Goal: Information Seeking & Learning: Learn about a topic

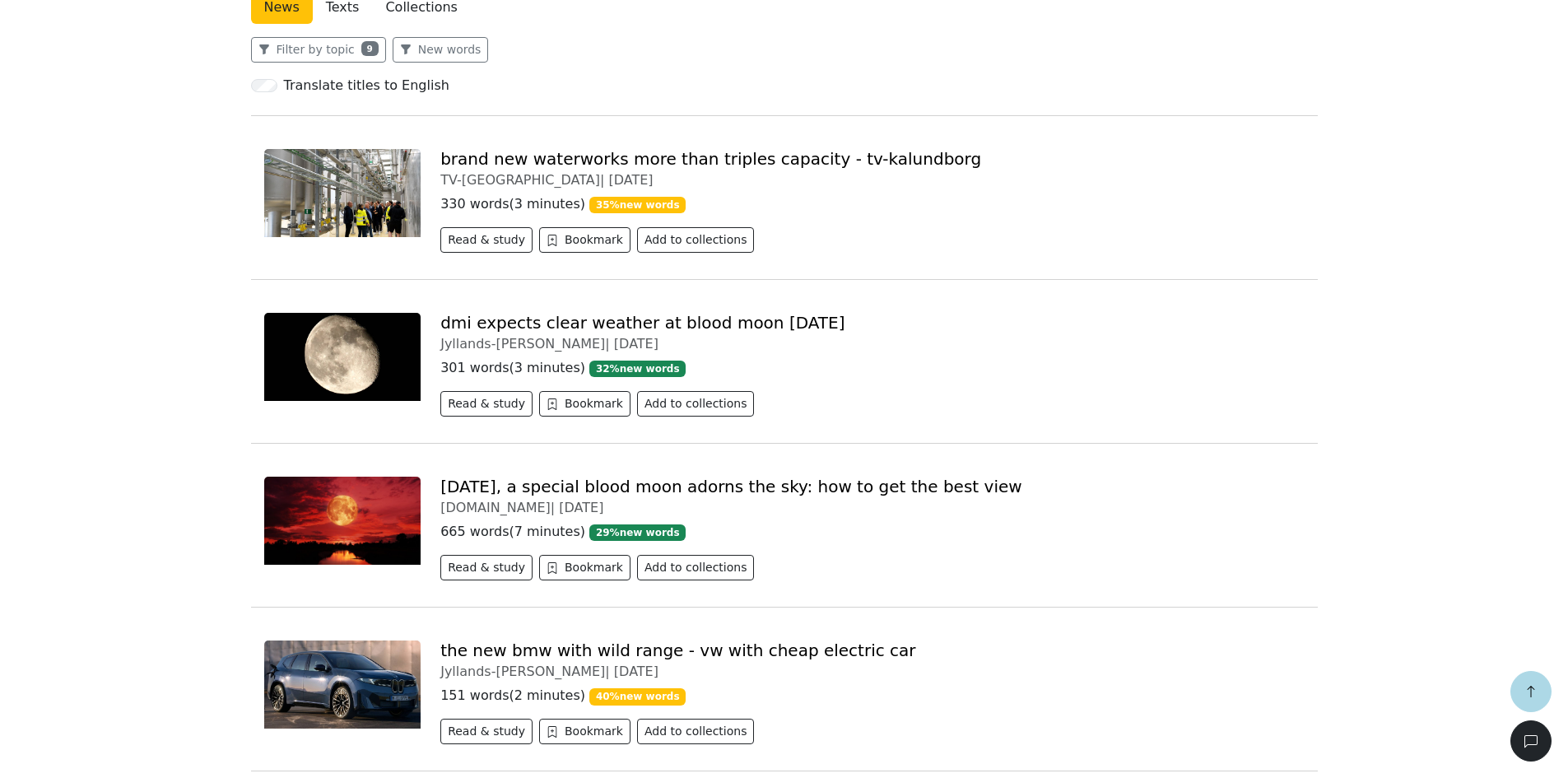
scroll to position [412, 0]
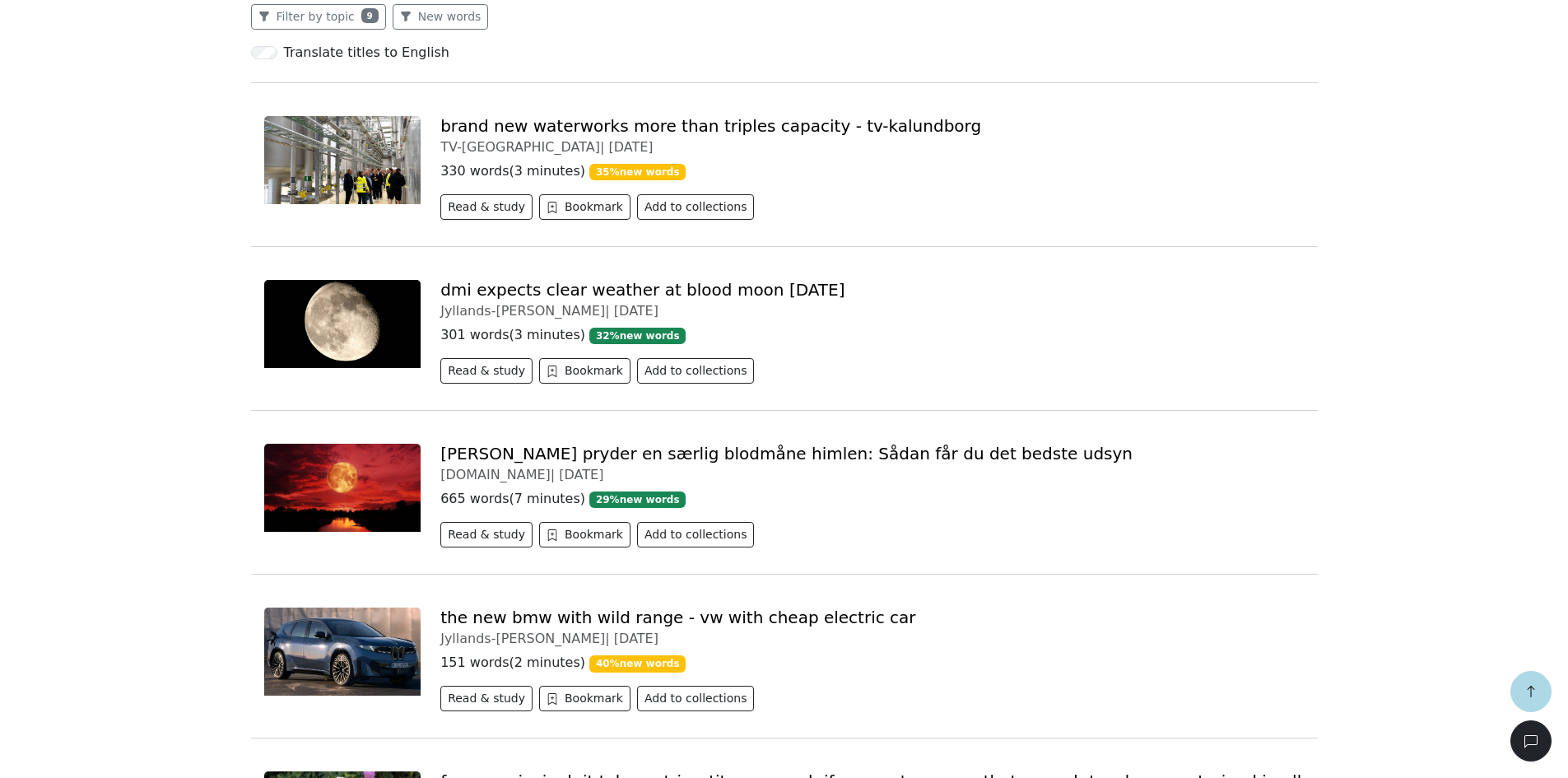
click at [778, 463] on link "[PERSON_NAME] pryder en særlig blodmåne himlen: Sådan får du det bedste udsyn" at bounding box center [786, 453] width 692 height 20
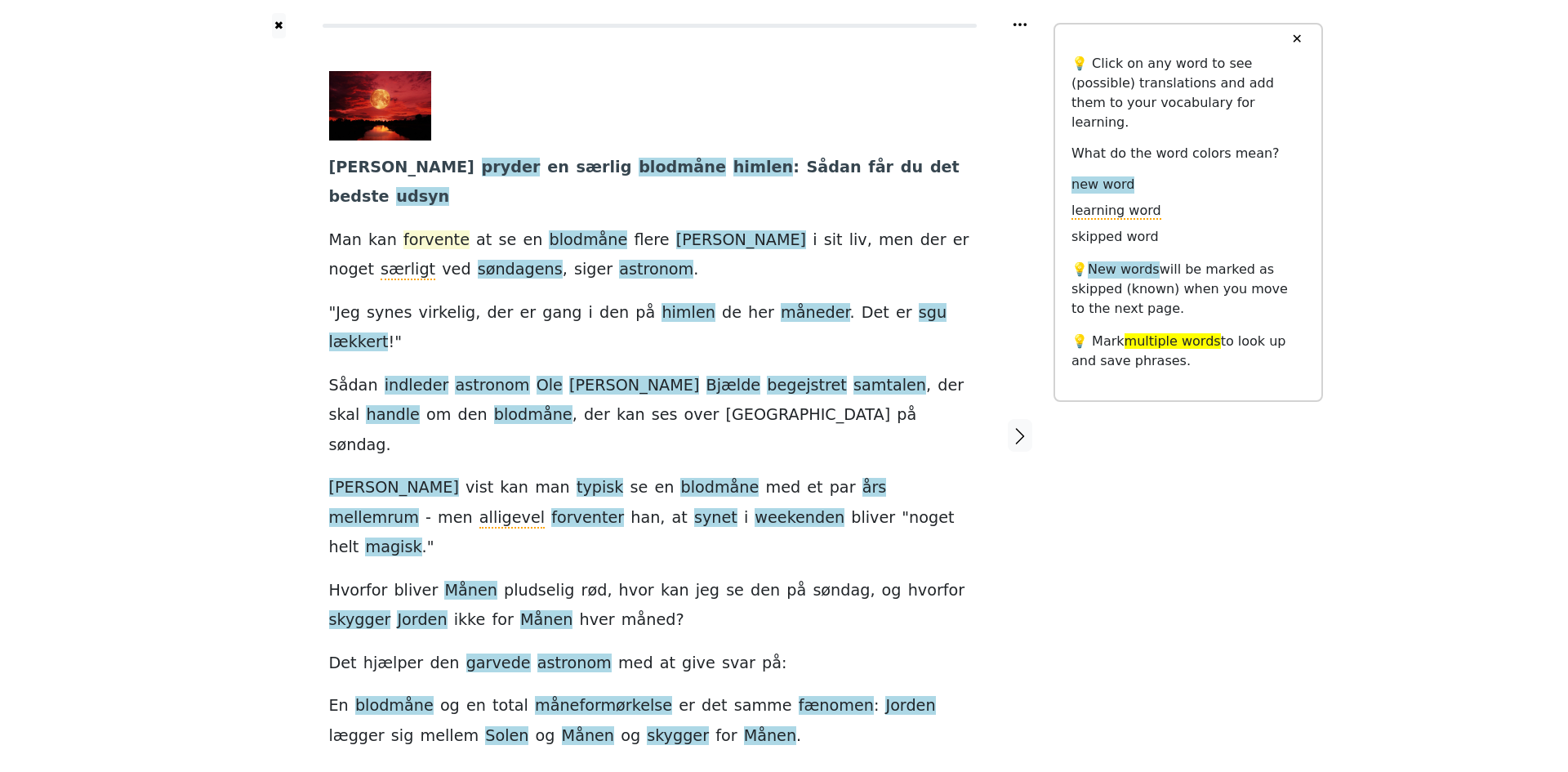
click at [433, 231] on span "forvente" at bounding box center [436, 240] width 66 height 20
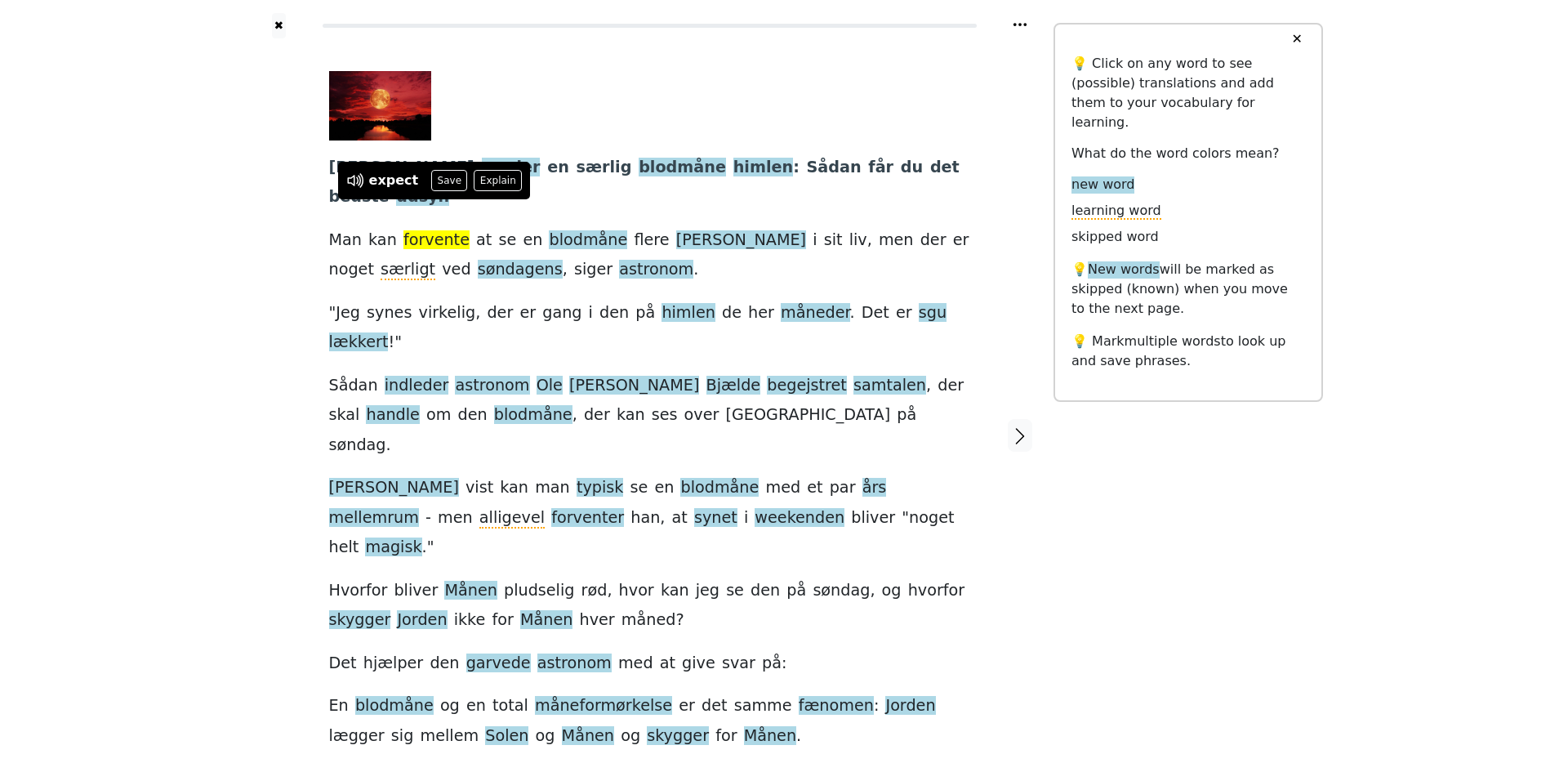
click at [74, 260] on div "✖ [PERSON_NAME] pryder en særlig blodmåne himlen : Sådan får du det bedste udsy…" at bounding box center [784, 445] width 1568 height 890
click at [1253, 586] on div "✖ [PERSON_NAME] pryder en særlig blodmåne himlen : Sådan får du det bedste udsy…" at bounding box center [784, 445] width 1078 height 890
click at [451, 178] on button "Save" at bounding box center [449, 181] width 36 height 21
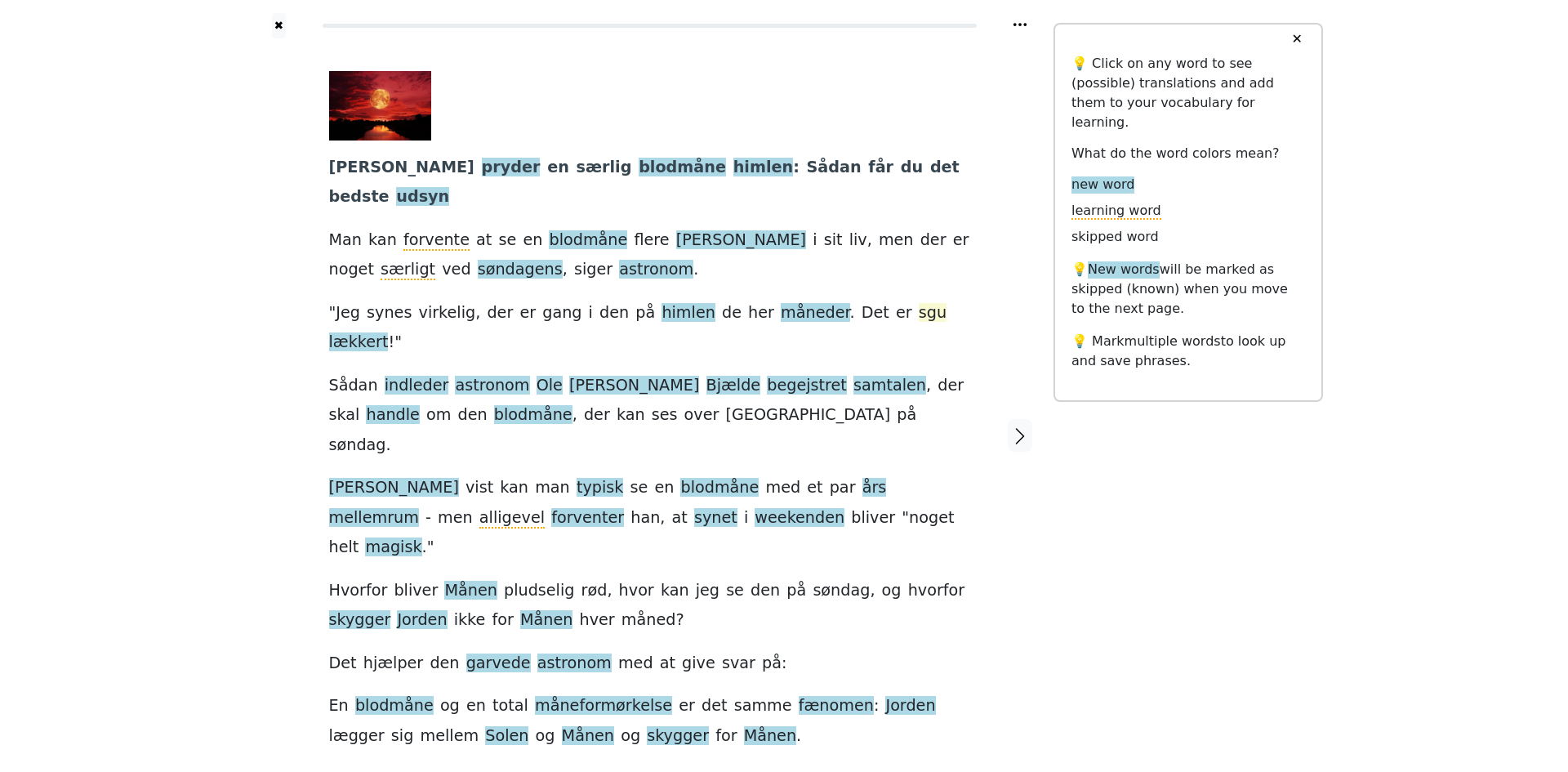
click at [919, 303] on span "sgu" at bounding box center [932, 313] width 28 height 20
click at [119, 370] on div "✖ [PERSON_NAME] pryder en særlig blodmåne himlen : Sådan får du det bedste udsy…" at bounding box center [784, 445] width 1568 height 890
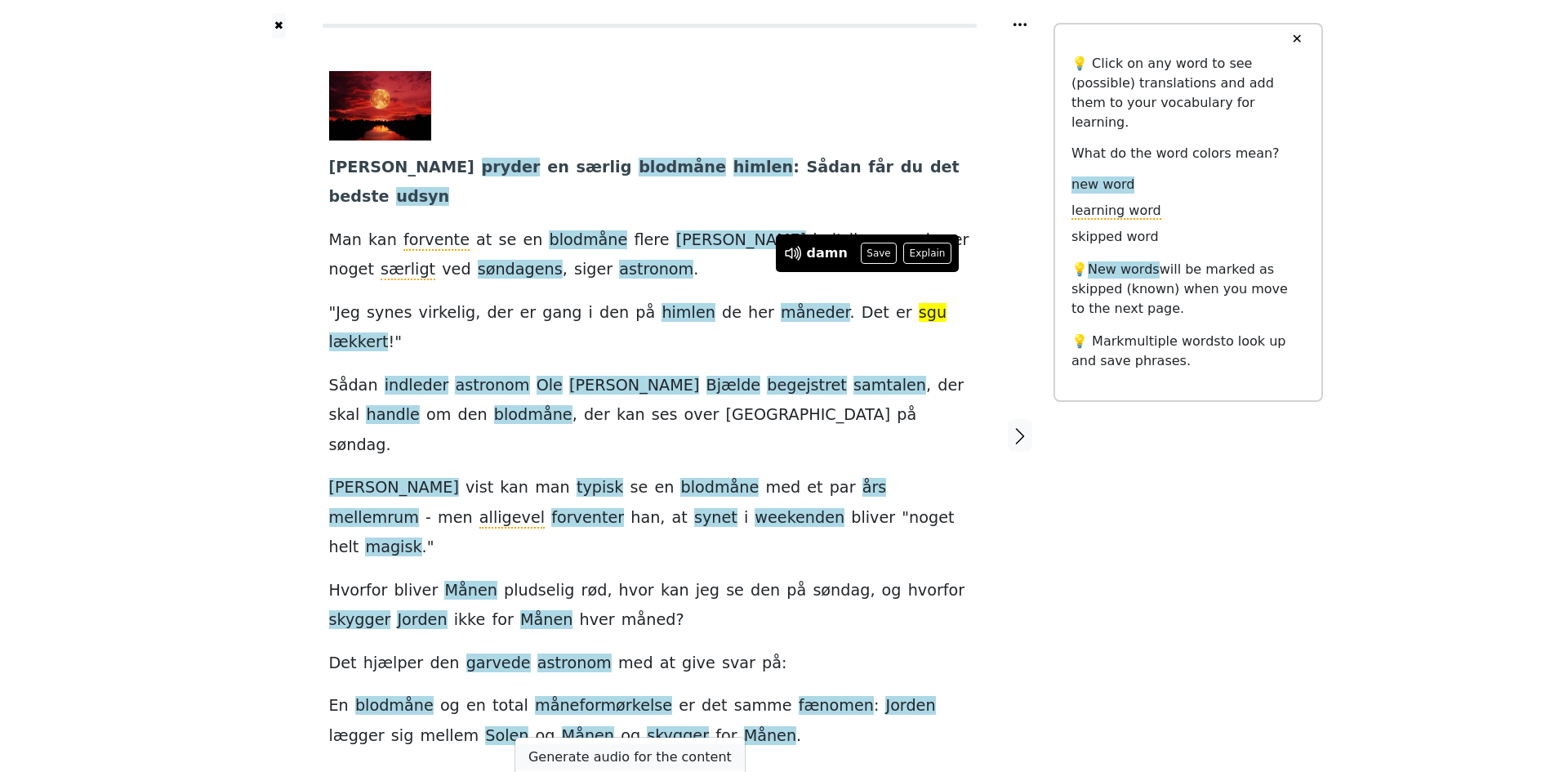
click at [627, 744] on link "Generate audio for the content" at bounding box center [630, 757] width 230 height 26
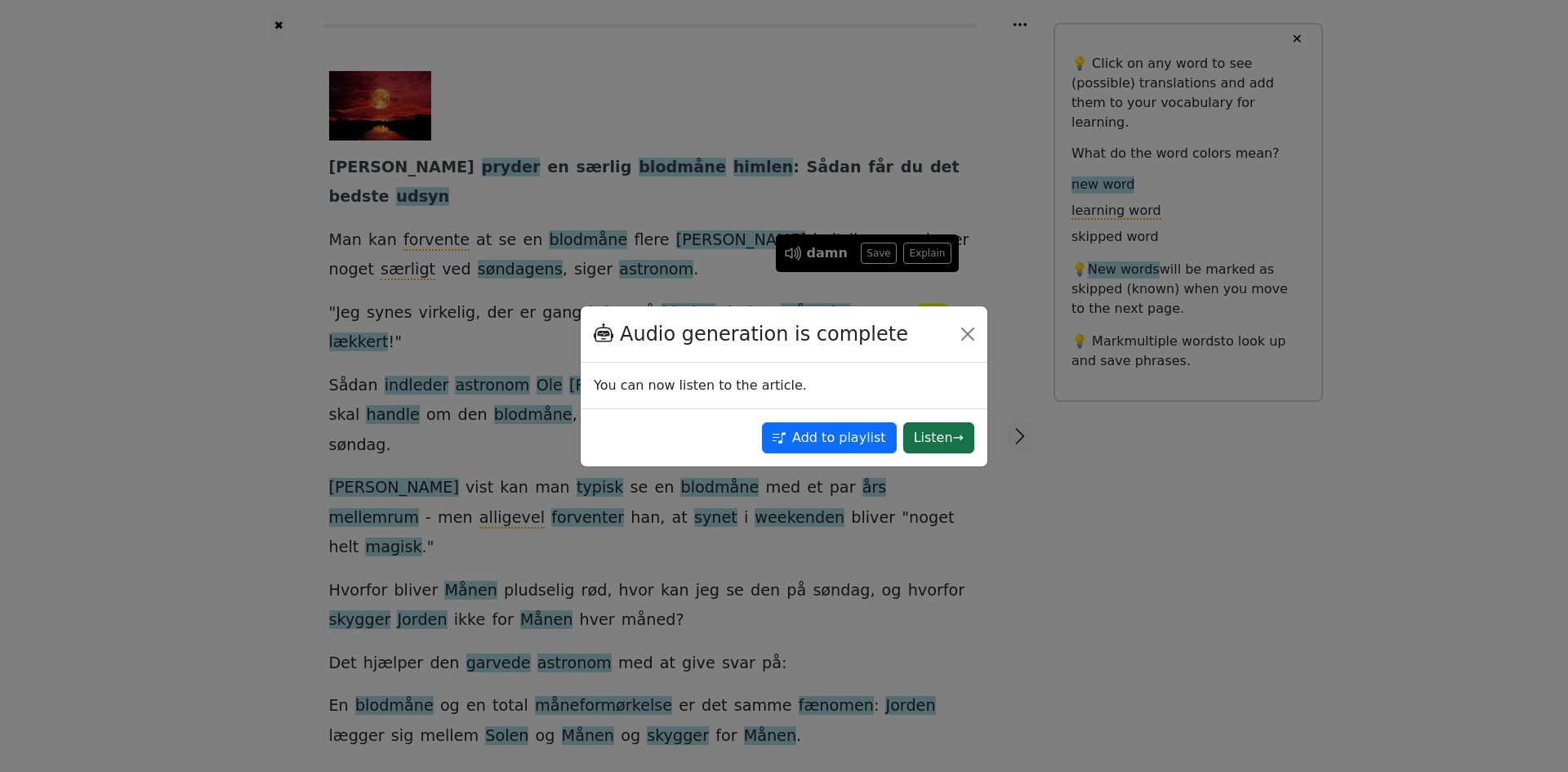
click at [938, 448] on button "Listen →" at bounding box center [939, 437] width 71 height 31
